Goal: Find specific page/section: Find specific page/section

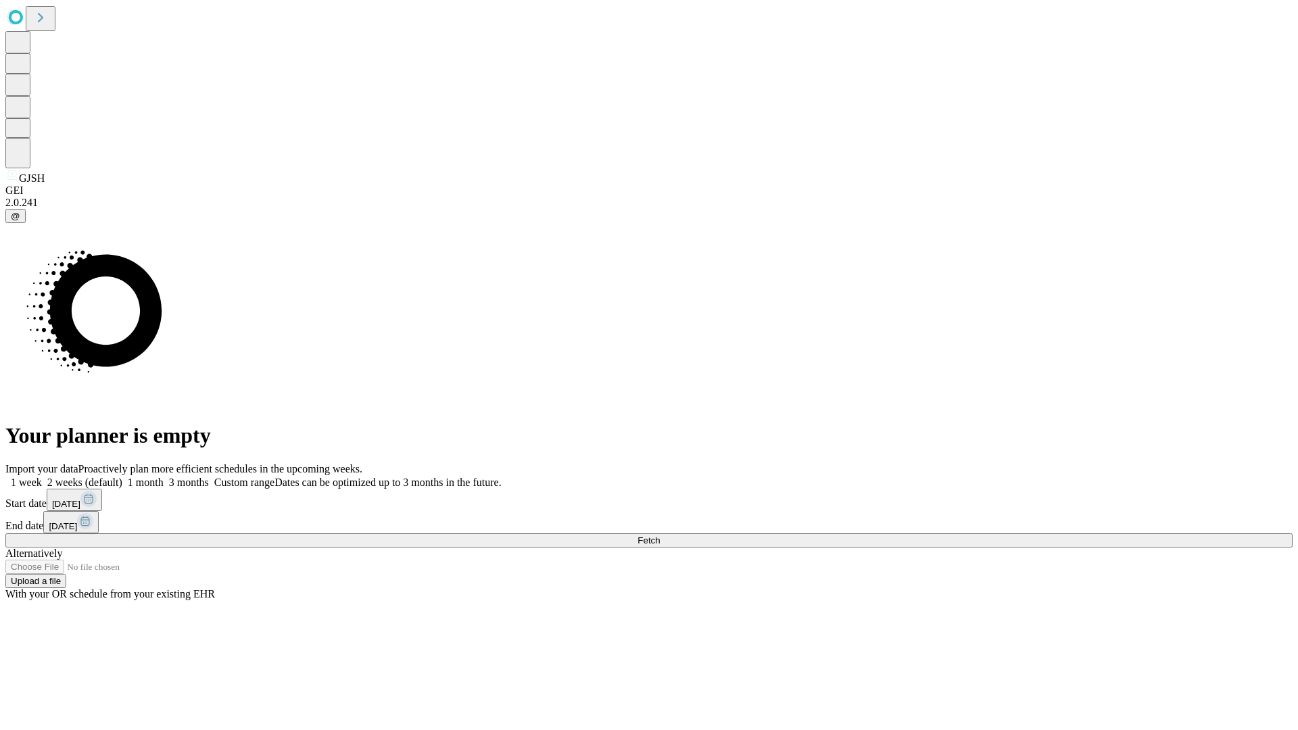
click at [660, 536] on span "Fetch" at bounding box center [649, 541] width 22 height 10
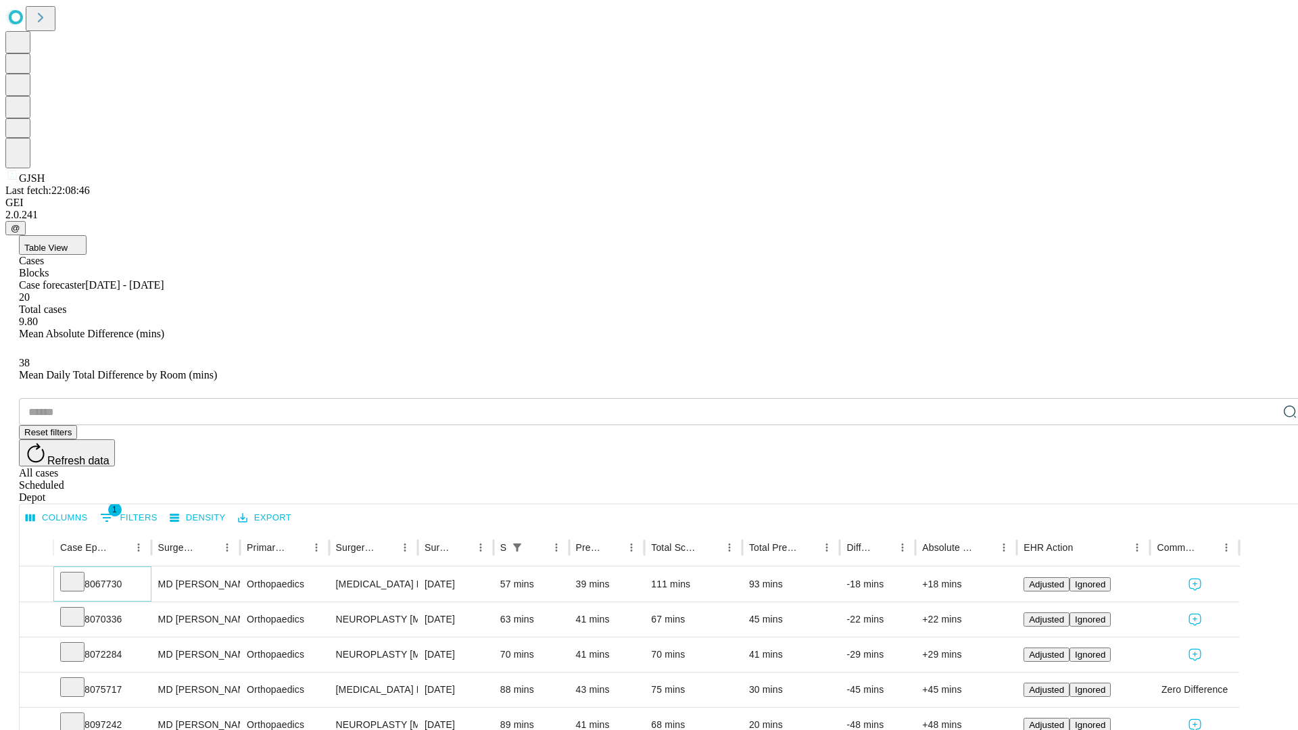
click at [79, 574] on icon at bounding box center [73, 581] width 14 height 14
